Goal: Information Seeking & Learning: Learn about a topic

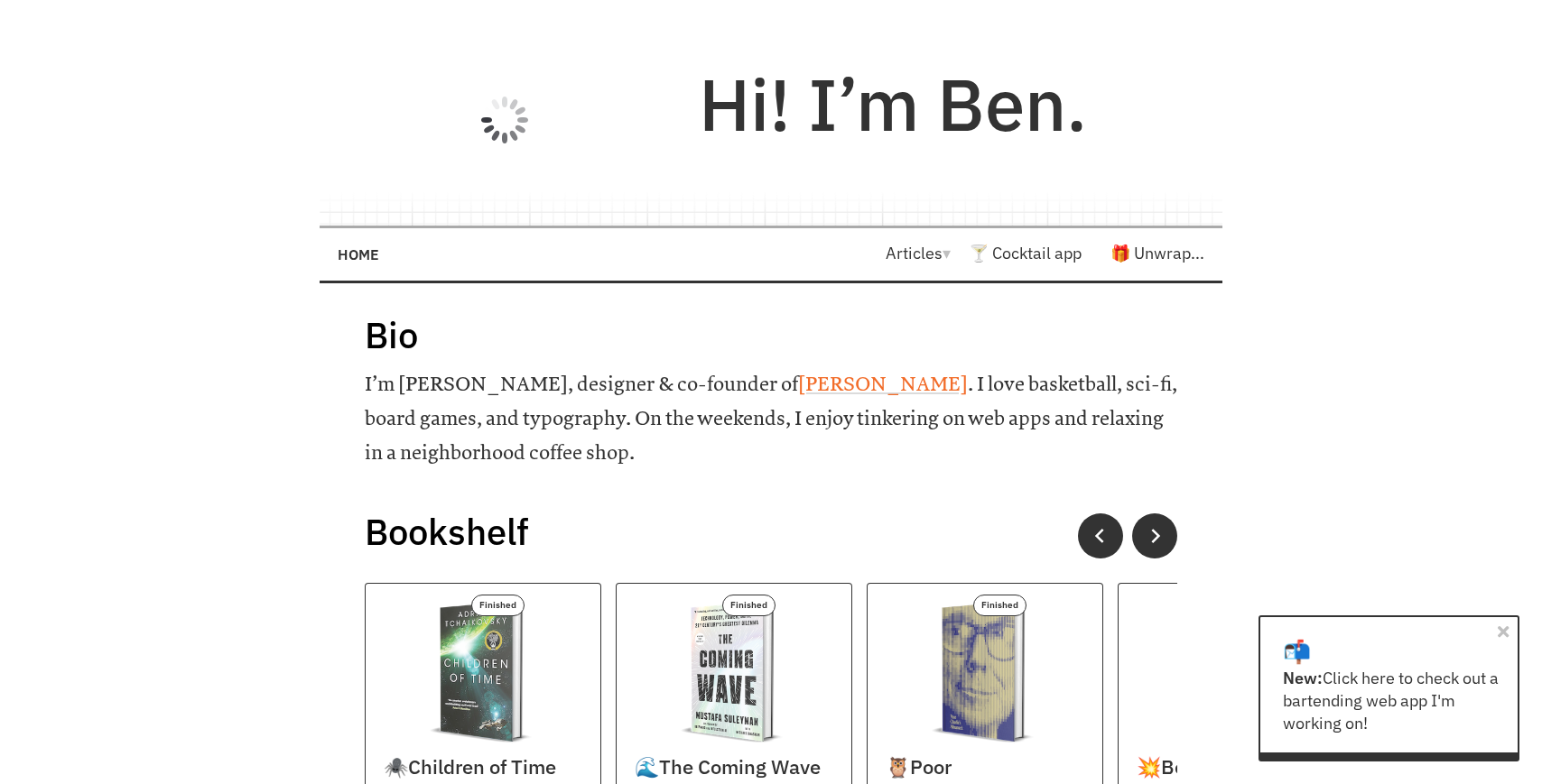
click at [520, 114] on video at bounding box center [505, 119] width 271 height 135
click at [463, 153] on video at bounding box center [505, 119] width 271 height 135
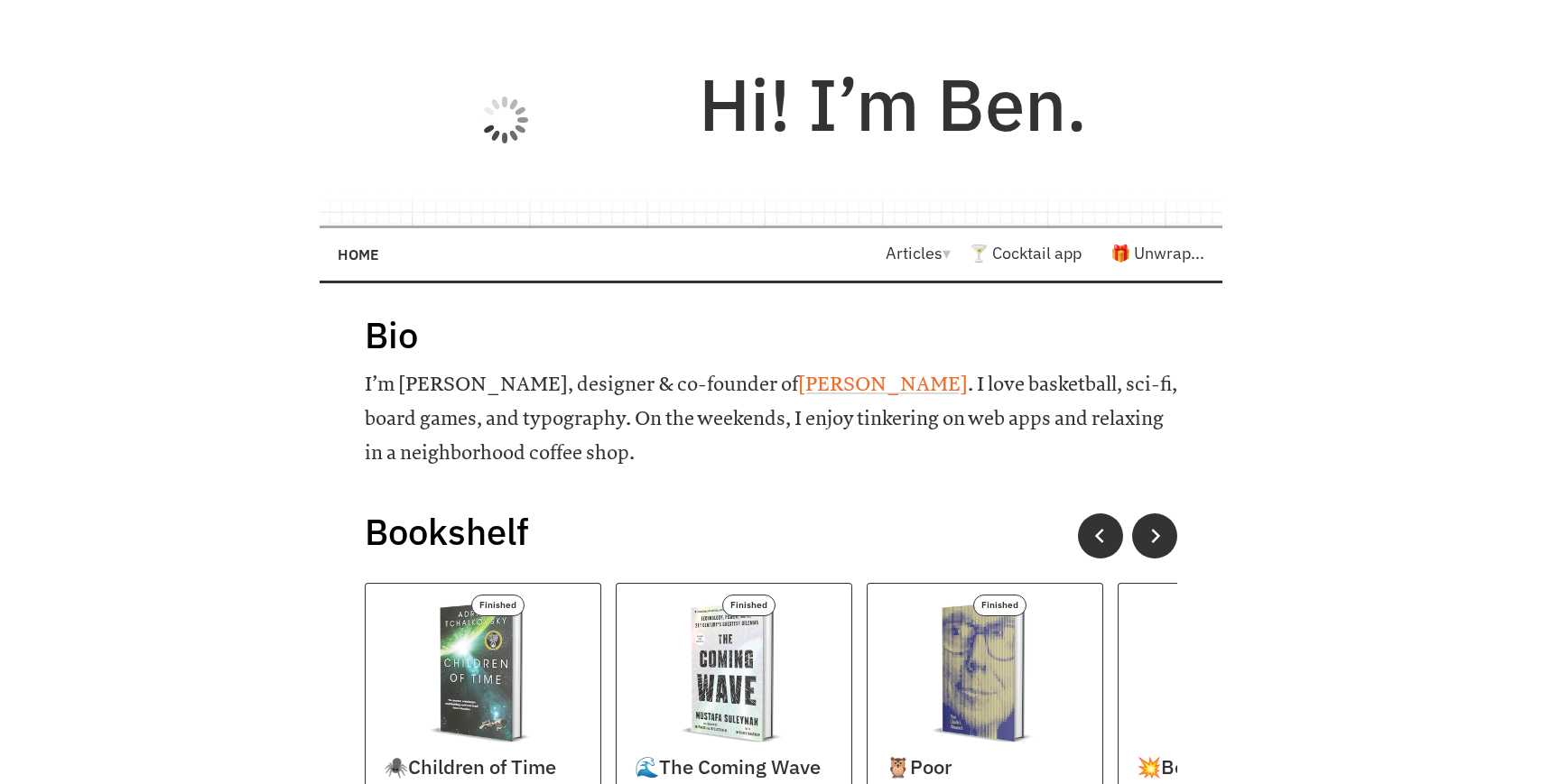
click at [467, 76] on video at bounding box center [505, 119] width 271 height 135
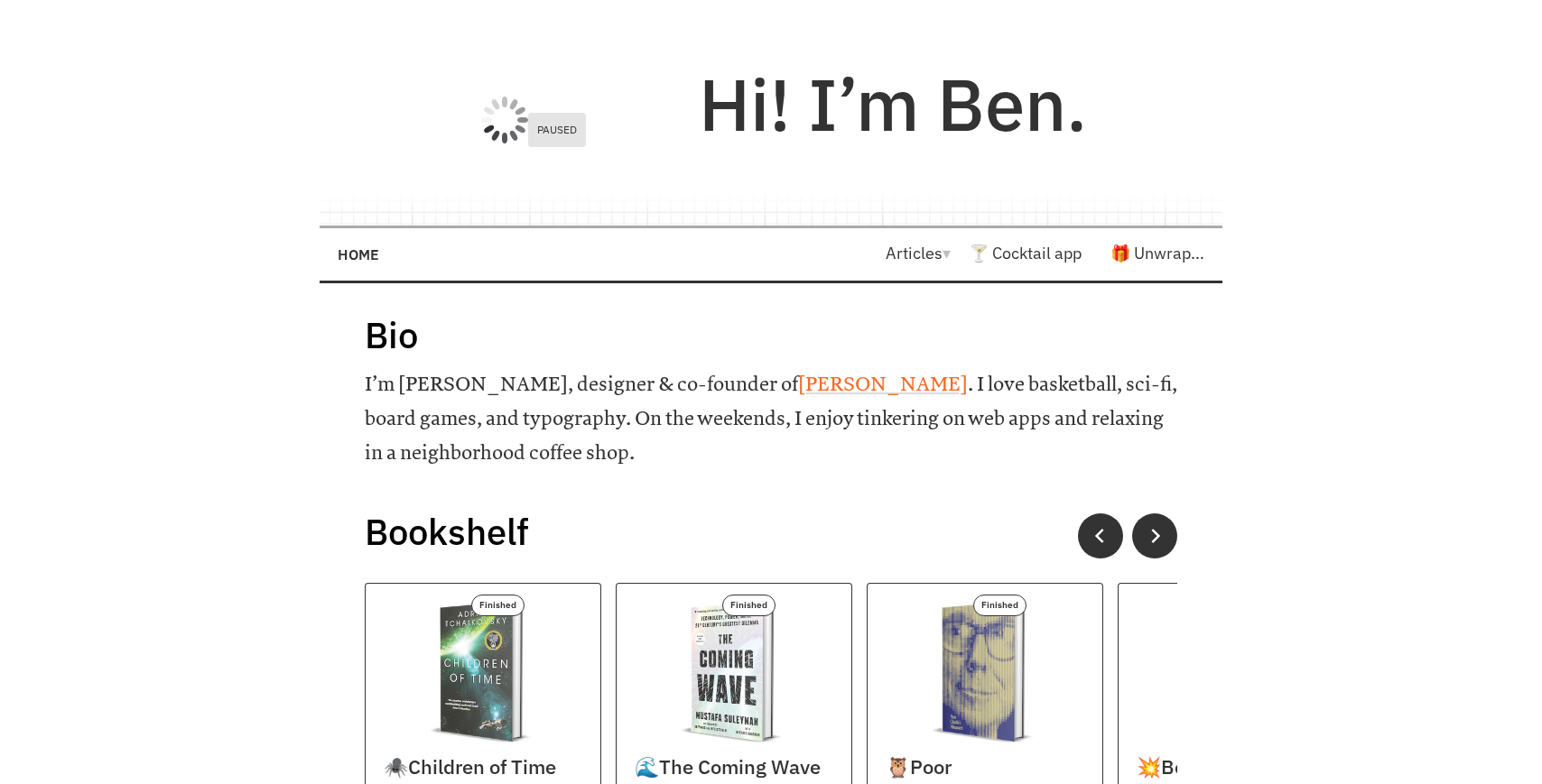
click at [467, 76] on video at bounding box center [505, 119] width 271 height 135
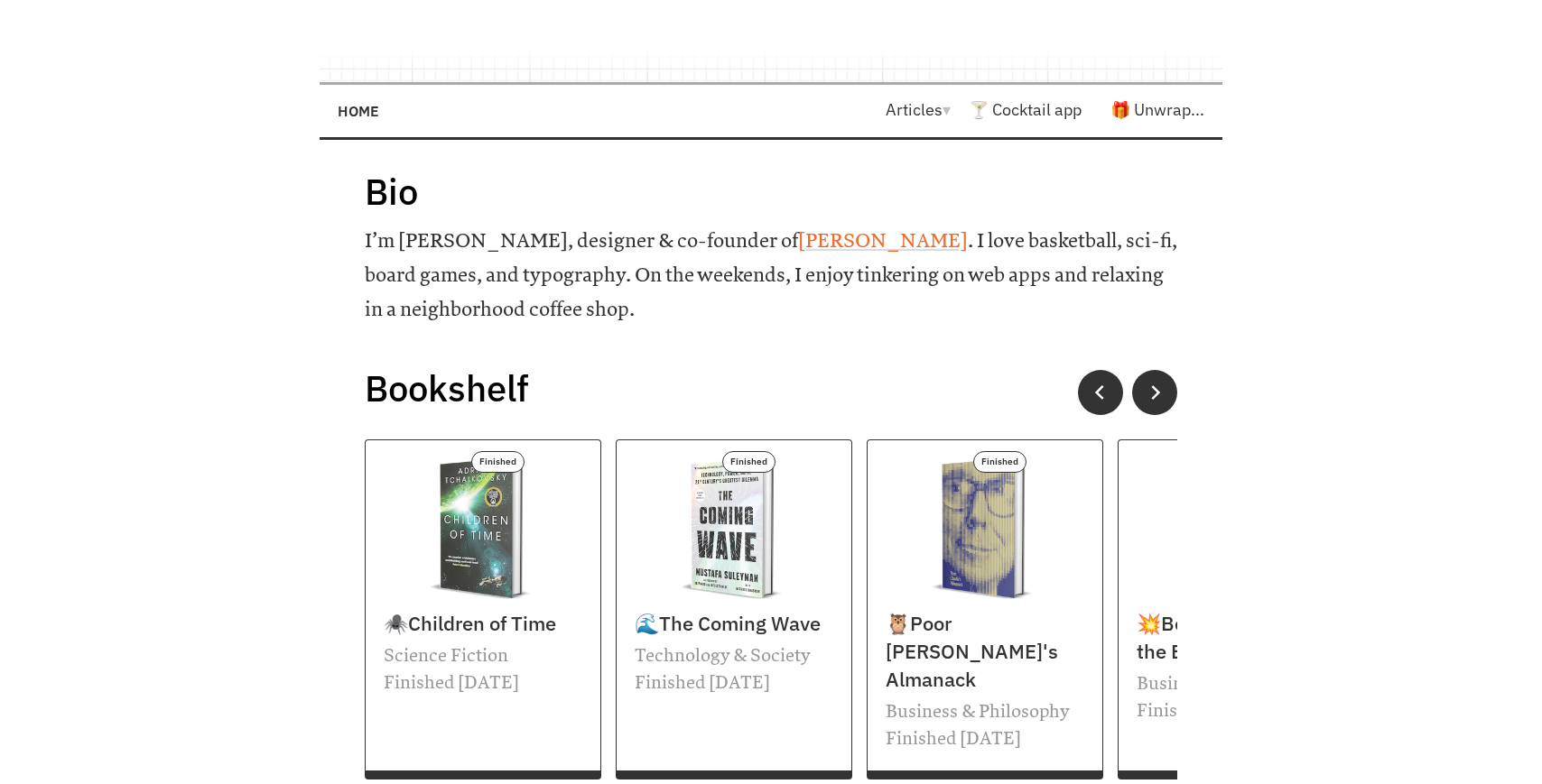
scroll to position [403, 0]
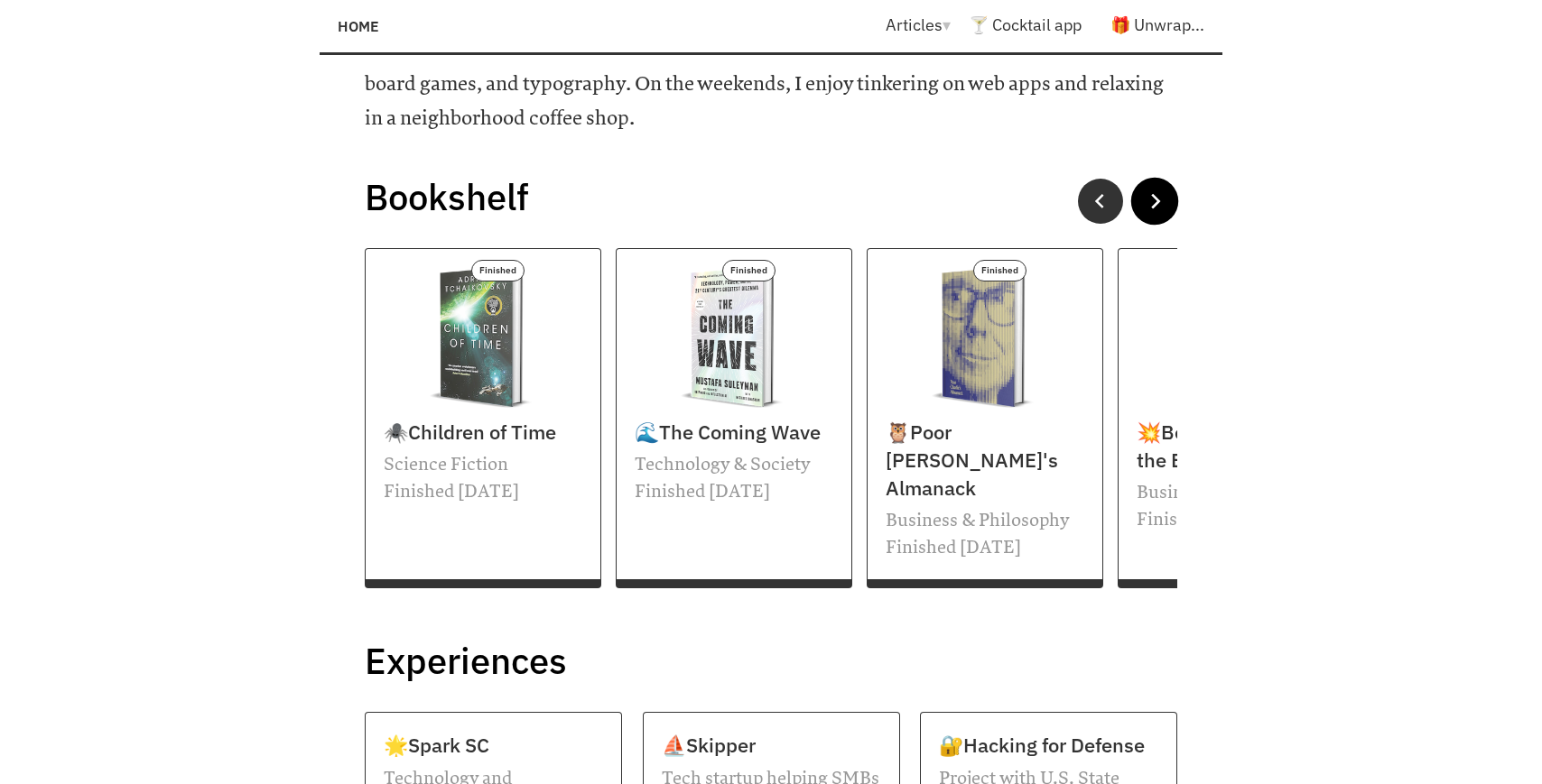
click at [1162, 185] on button at bounding box center [1156, 202] width 48 height 48
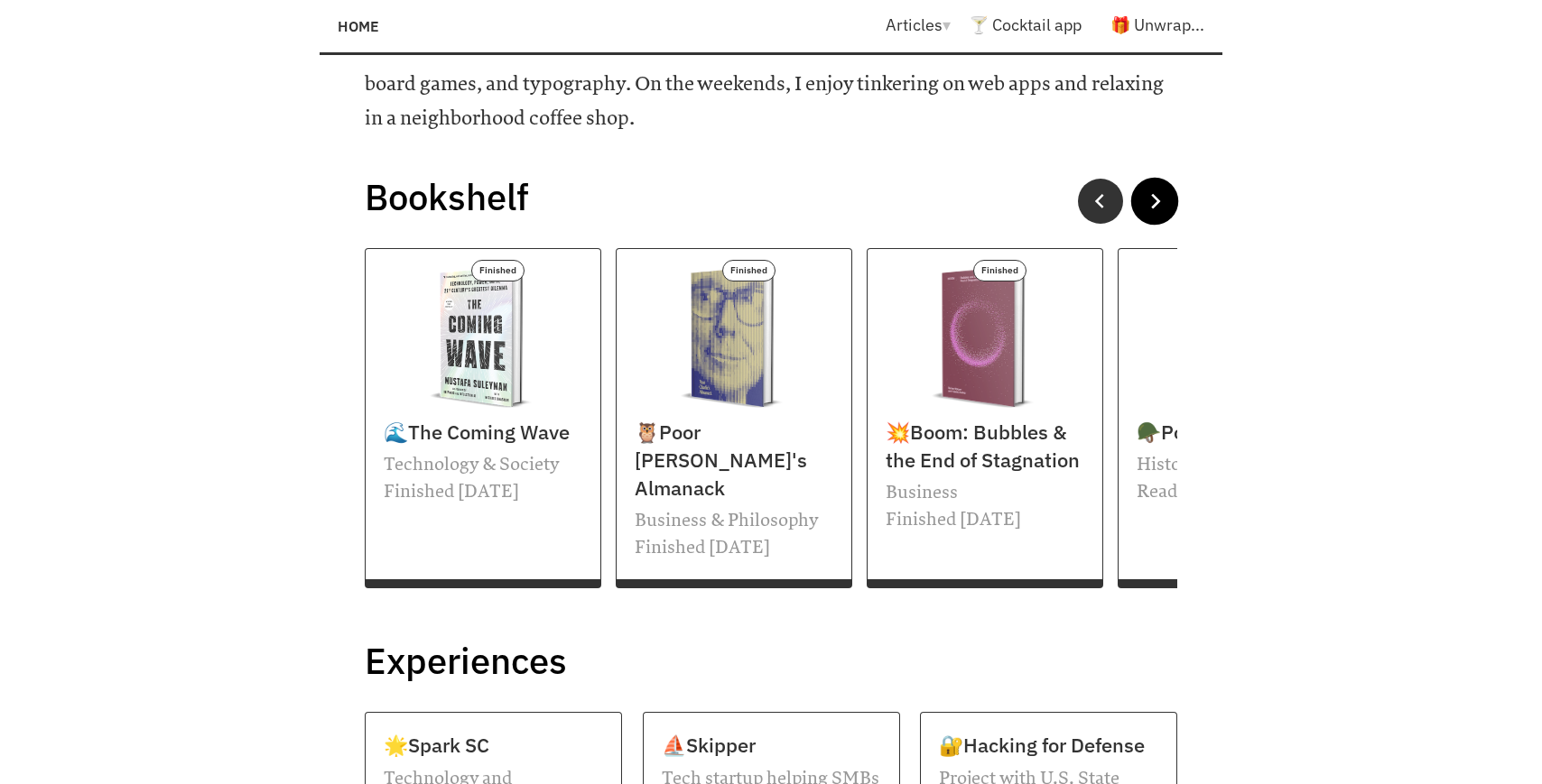
click at [1162, 185] on button at bounding box center [1156, 202] width 48 height 48
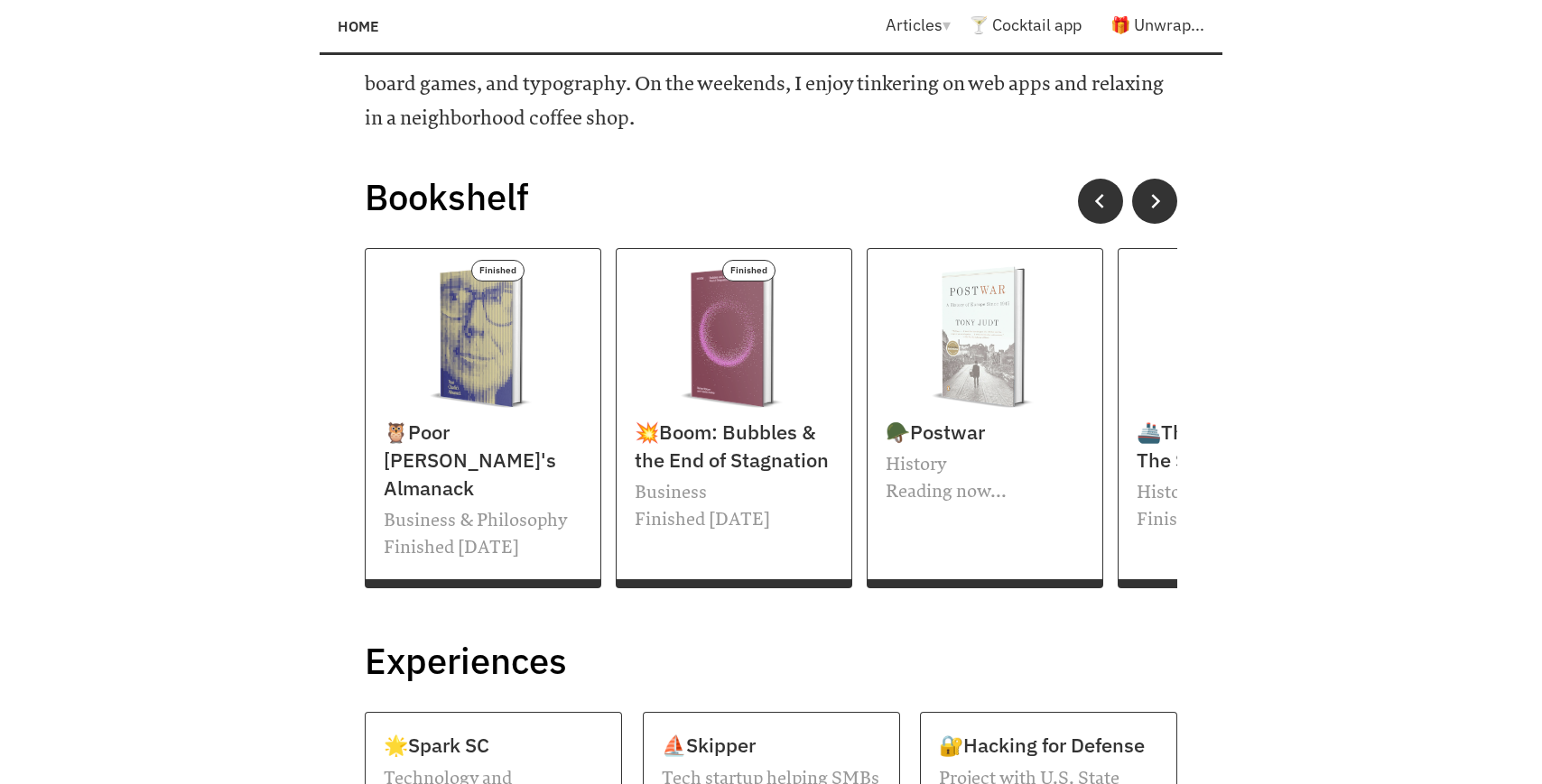
scroll to position [0, 0]
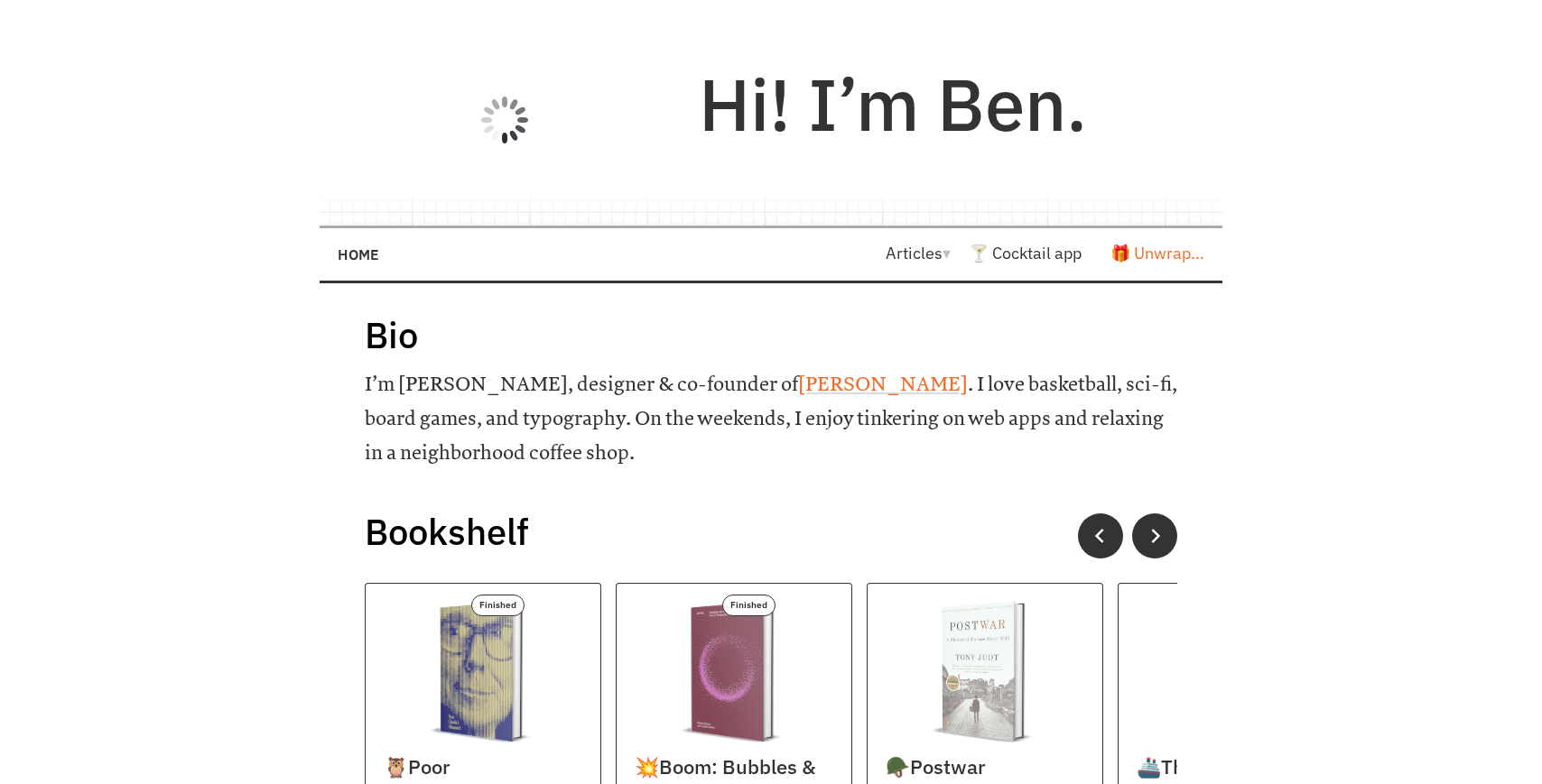
click at [1162, 253] on link "🎁 Unwrap..." at bounding box center [1157, 254] width 94 height 21
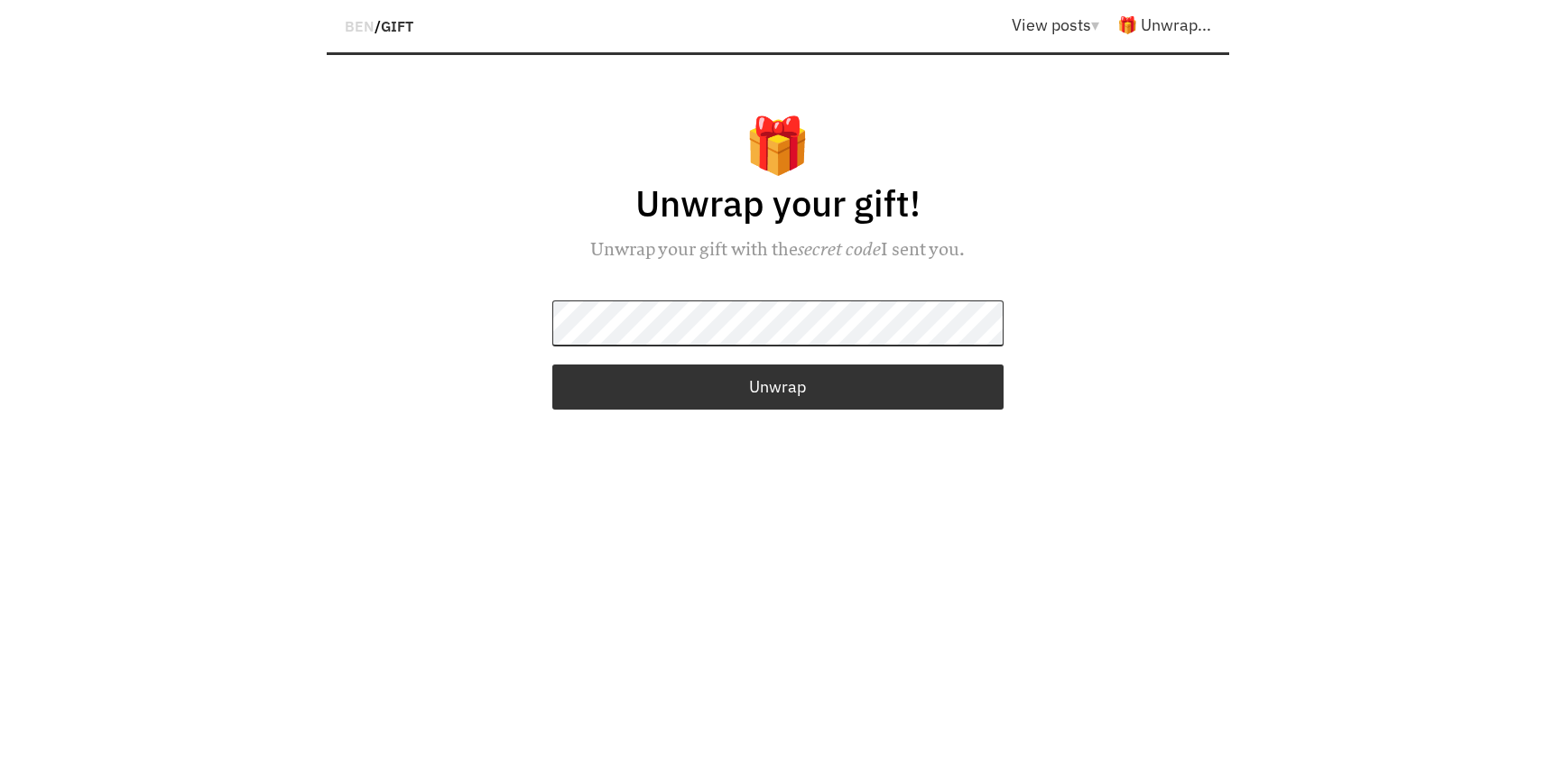
drag, startPoint x: 779, startPoint y: 115, endPoint x: 1019, endPoint y: 259, distance: 279.9
click at [1019, 259] on div "🎁 Unwrap your gift! Unwrap your gift with the secret code I sent you. Unwrap" at bounding box center [778, 263] width 812 height 310
click at [400, 24] on span "GIFT" at bounding box center [397, 26] width 33 height 18
click at [373, 25] on div "BEN / GIFT" at bounding box center [379, 25] width 68 height 34
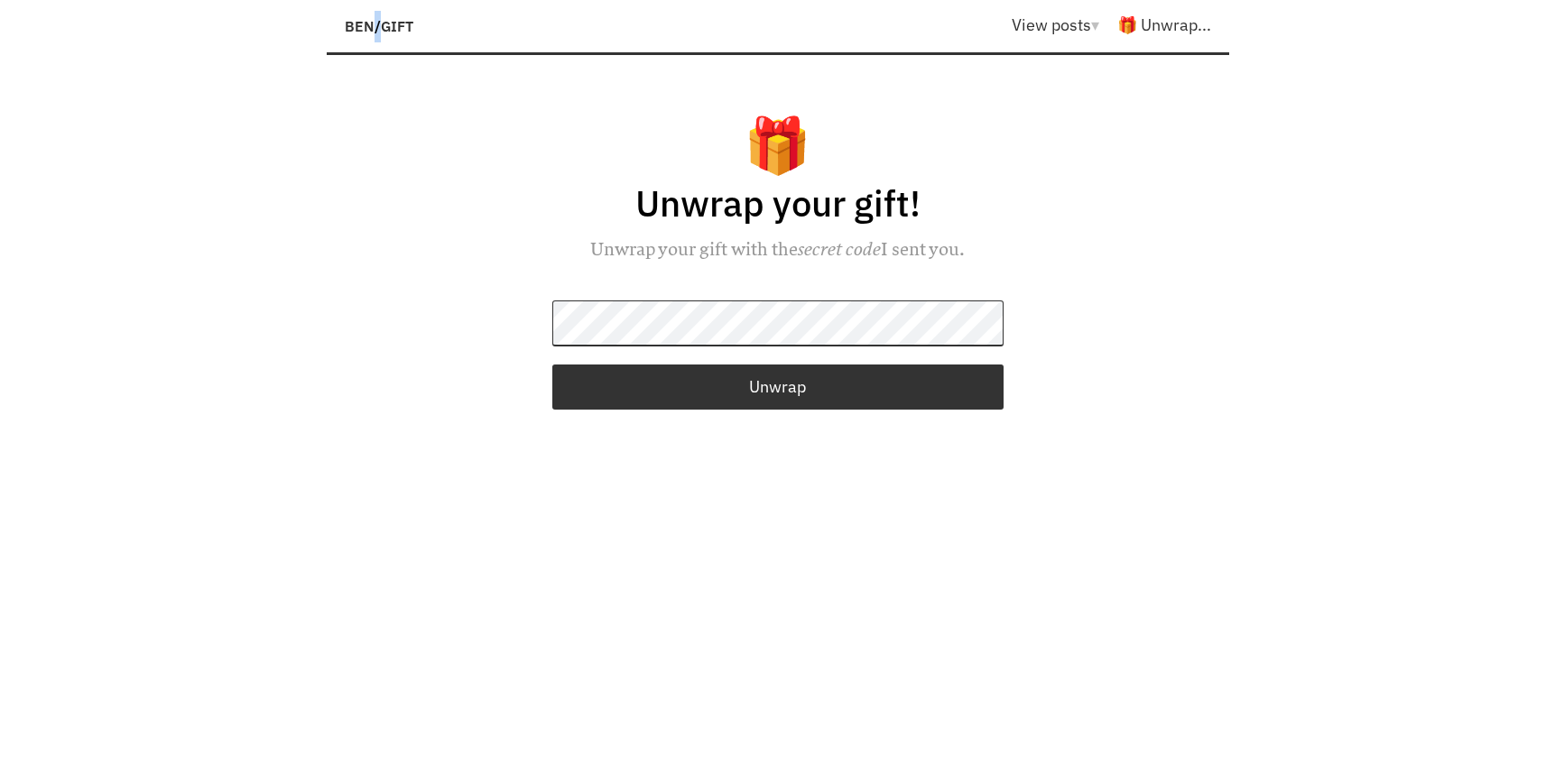
click at [361, 25] on span "BEN" at bounding box center [359, 26] width 30 height 18
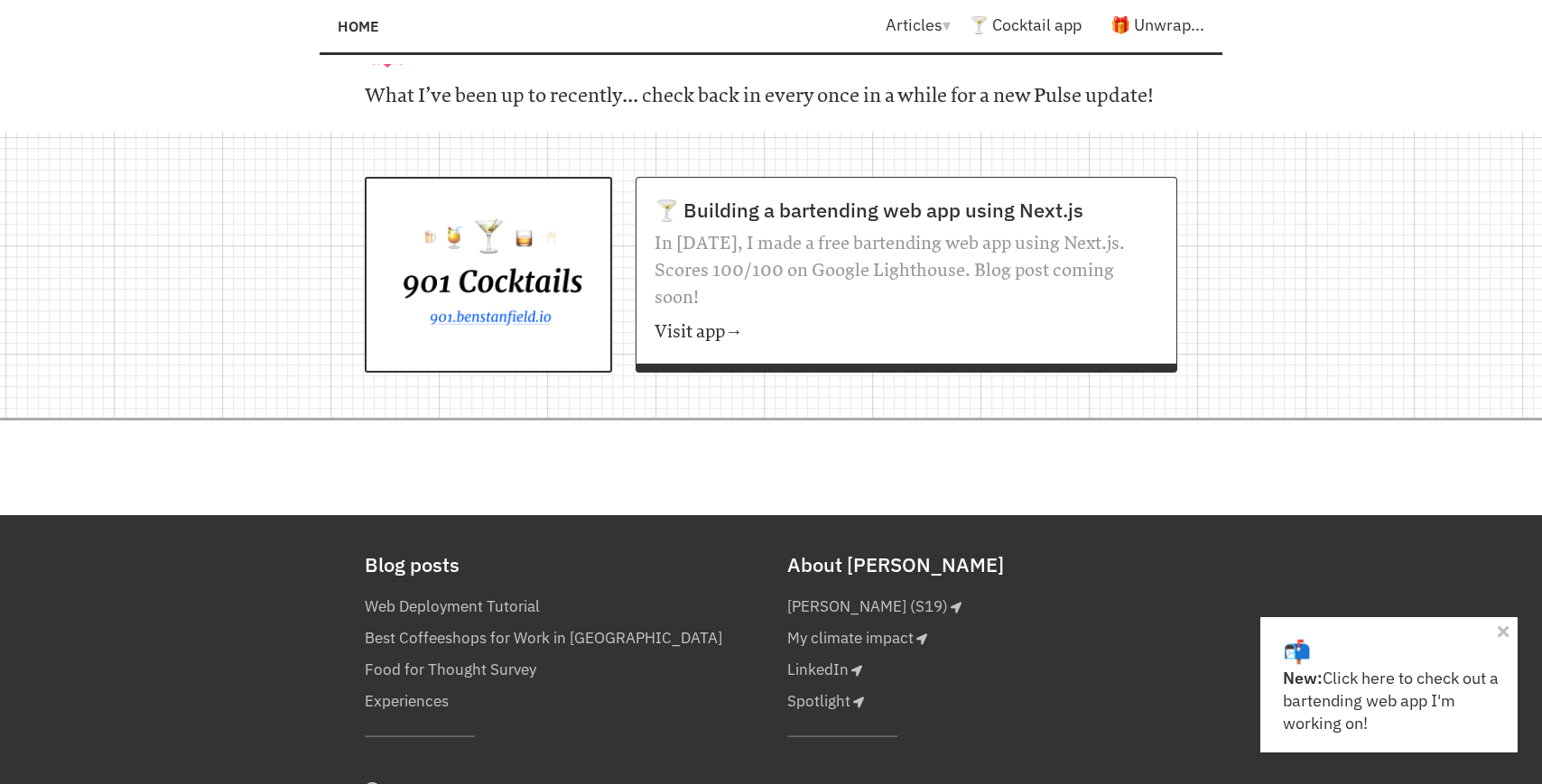
scroll to position [1768, 0]
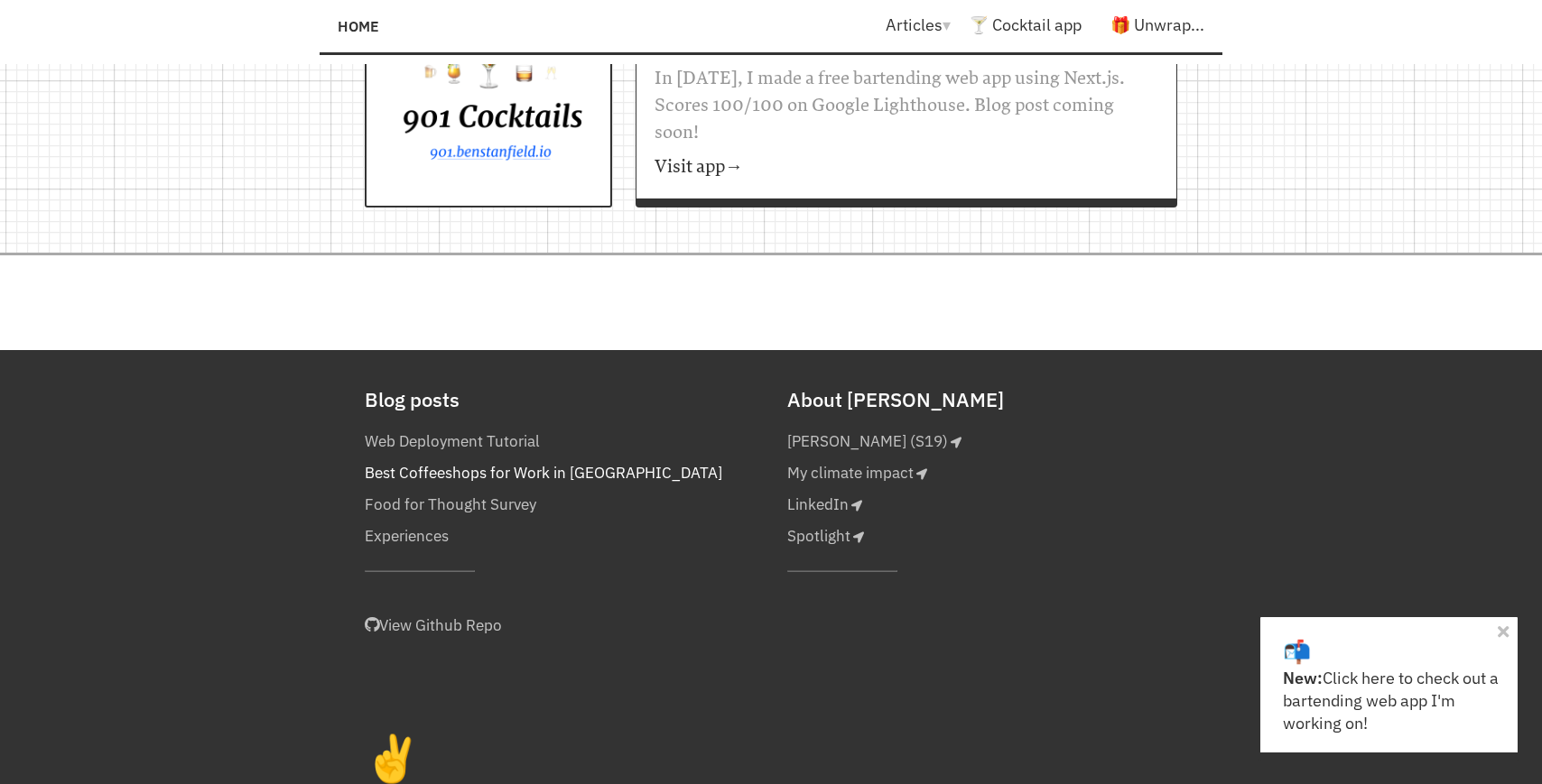
click at [475, 457] on link "Best Coffeeshops for Work in [GEOGRAPHIC_DATA]" at bounding box center [543, 473] width 358 height 32
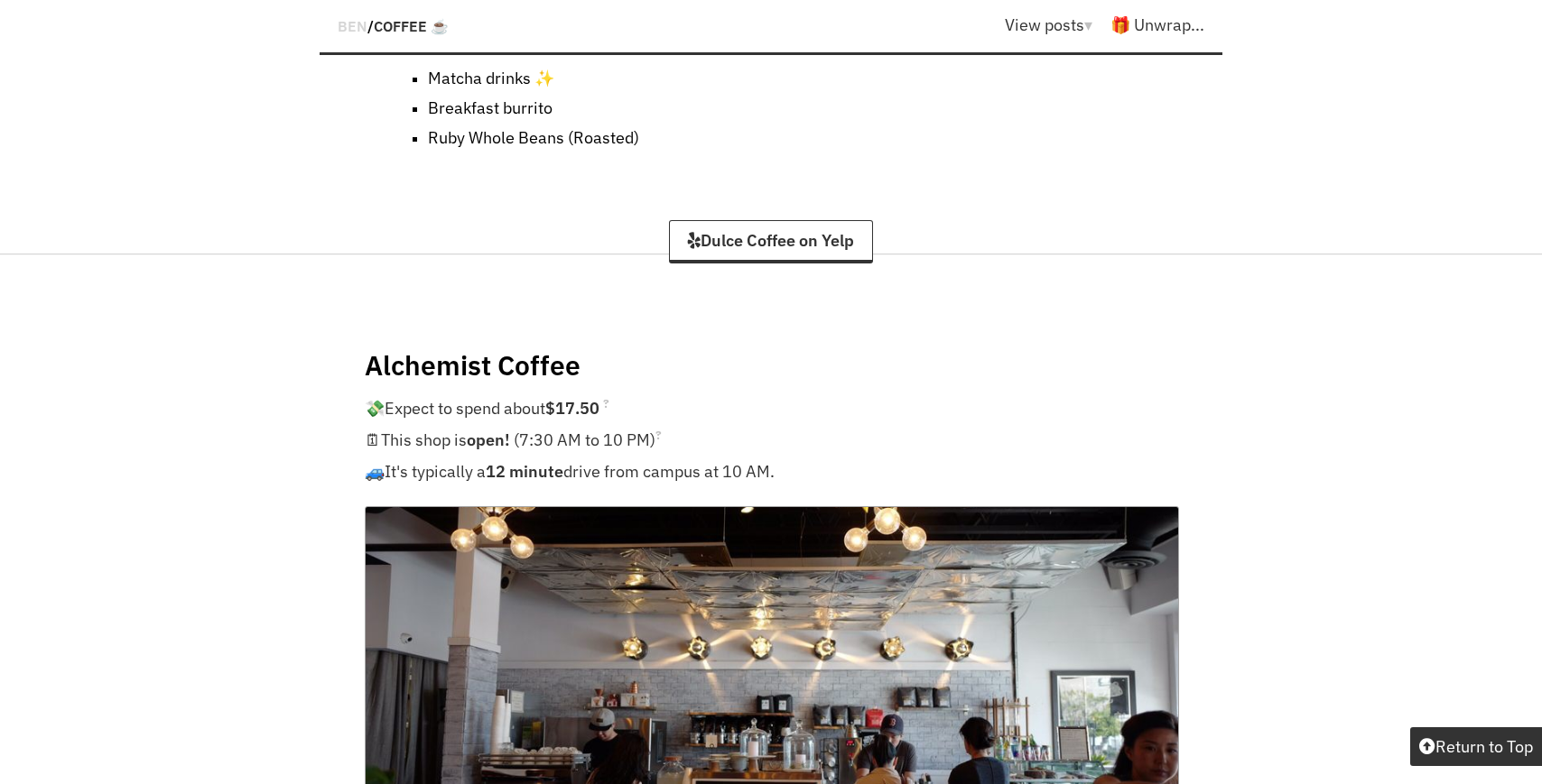
scroll to position [9344, 0]
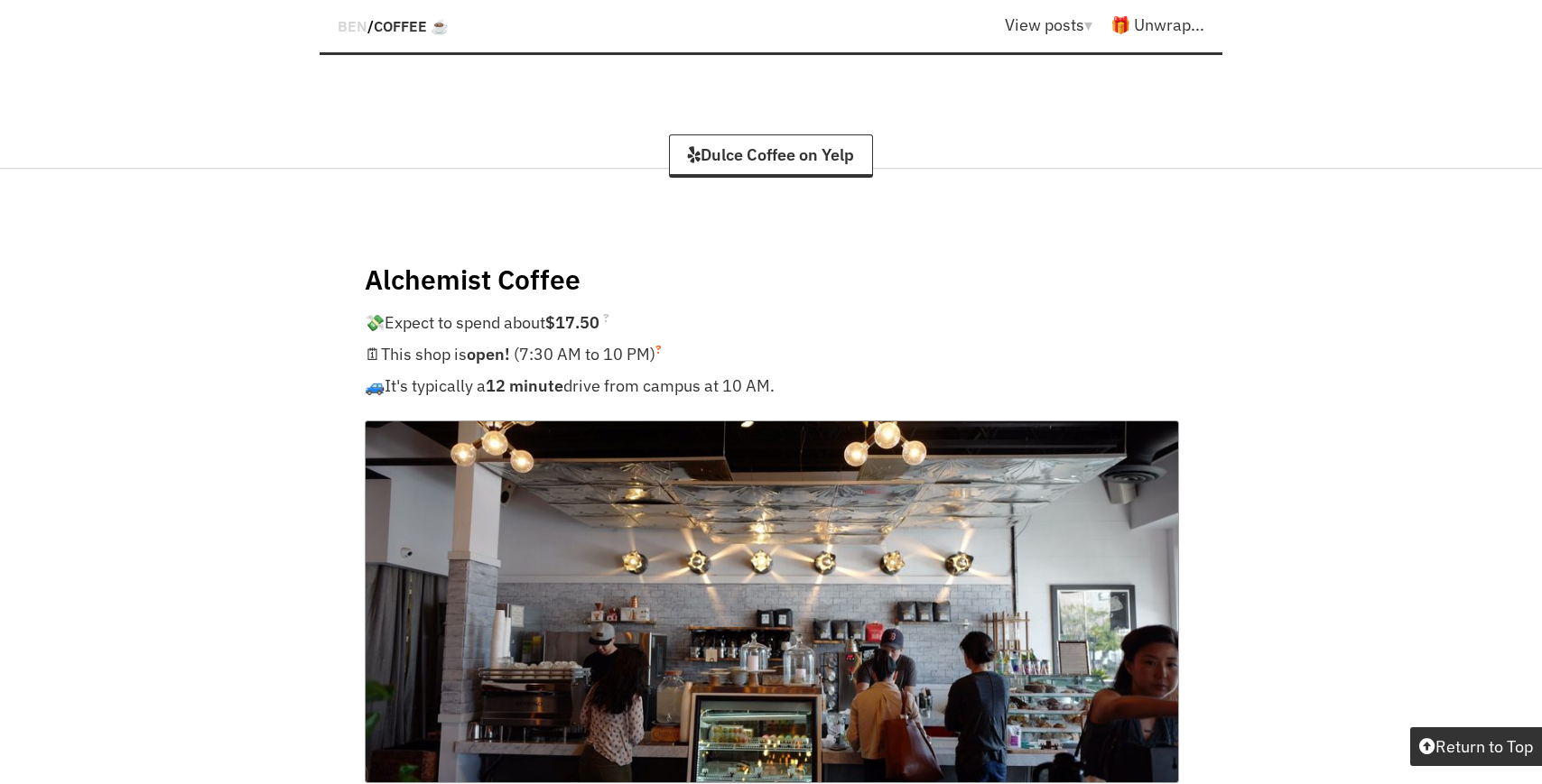
click at [661, 341] on sup "?" at bounding box center [659, 349] width 7 height 16
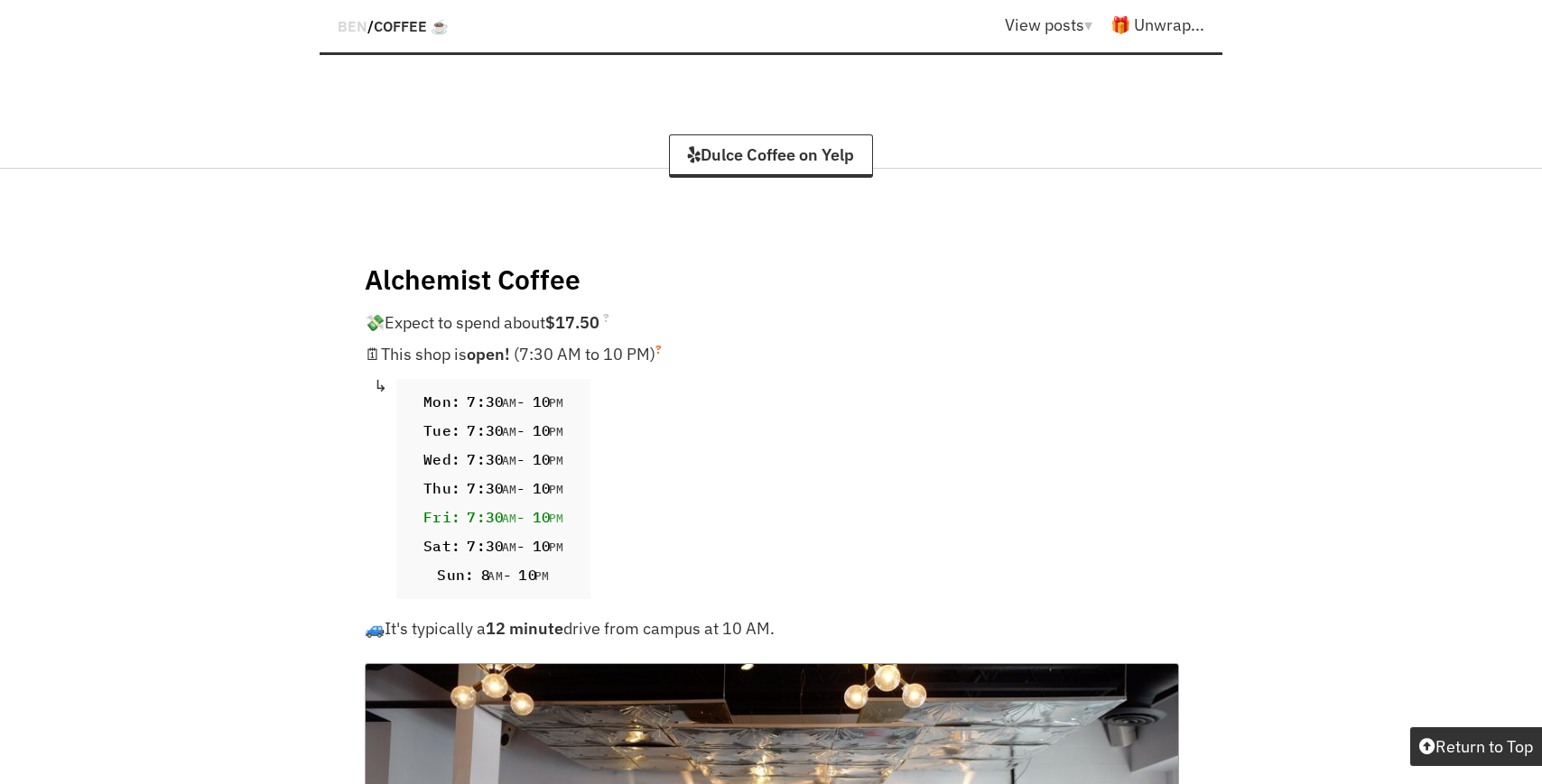
click at [661, 341] on sup "?" at bounding box center [659, 349] width 7 height 16
